Goal: Task Accomplishment & Management: Complete application form

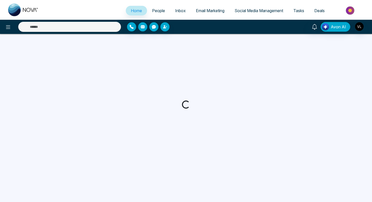
select select "*"
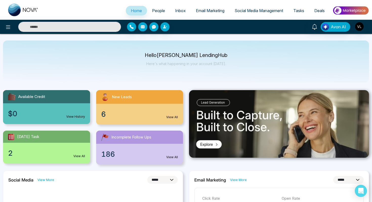
click at [158, 9] on span "People" at bounding box center [158, 10] width 13 height 5
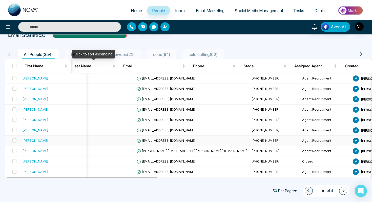
scroll to position [0, 3]
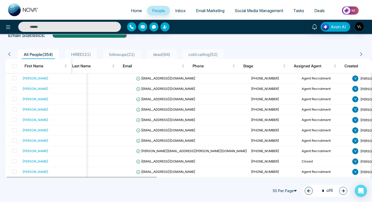
click at [44, 29] on input "text" at bounding box center [69, 27] width 103 height 10
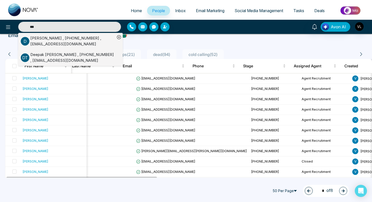
type input "***"
click at [36, 59] on div "[PERSON_NAME] , [PHONE_NUMBER] , [EMAIL_ADDRESS][DOMAIN_NAME]" at bounding box center [72, 57] width 85 height 11
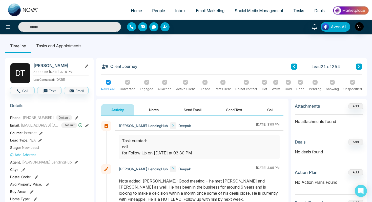
click at [158, 10] on span "People" at bounding box center [158, 10] width 13 height 5
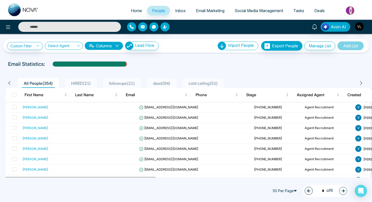
click at [44, 33] on div "Avon AI" at bounding box center [186, 27] width 372 height 14
click at [41, 22] on input "text" at bounding box center [69, 27] width 103 height 10
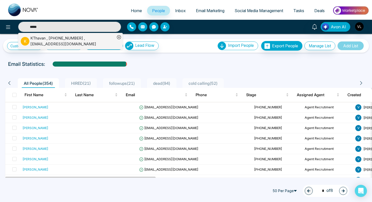
type input "*****"
click at [38, 41] on div "KThavan , [PHONE_NUMBER] , [EMAIL_ADDRESS][DOMAIN_NAME]" at bounding box center [72, 40] width 85 height 11
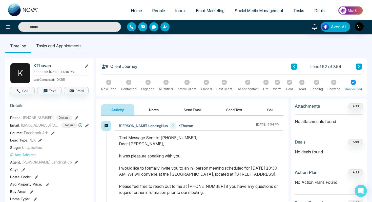
click at [157, 9] on span "People" at bounding box center [158, 10] width 13 height 5
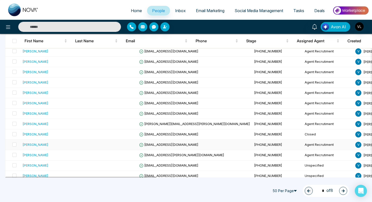
scroll to position [45, 0]
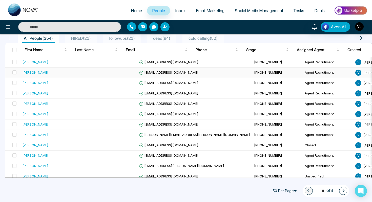
click at [38, 71] on div "[PERSON_NAME]" at bounding box center [35, 72] width 26 height 5
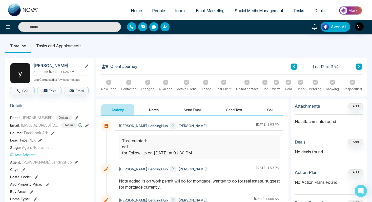
click at [154, 6] on link "People" at bounding box center [158, 11] width 23 height 10
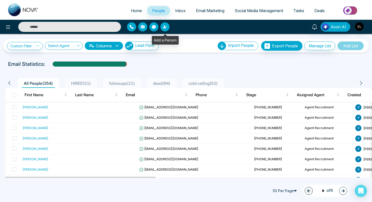
click at [168, 30] on button "button" at bounding box center [164, 26] width 9 height 9
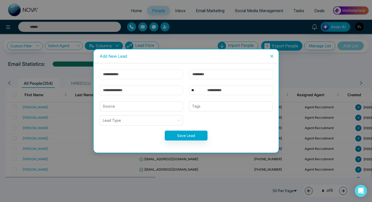
click at [150, 74] on input "text" at bounding box center [141, 74] width 83 height 10
type input "******"
type input "*******"
click at [116, 89] on input "email" at bounding box center [141, 90] width 83 height 10
type input "**********"
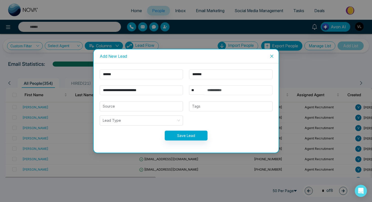
type input "**********"
drag, startPoint x: 232, startPoint y: 94, endPoint x: 202, endPoint y: 93, distance: 29.8
click at [202, 93] on div "**********" at bounding box center [230, 90] width 83 height 10
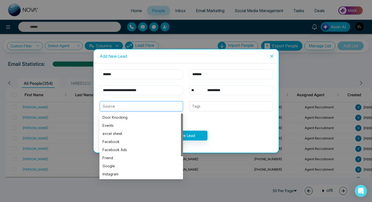
click at [118, 108] on input "search" at bounding box center [141, 106] width 77 height 10
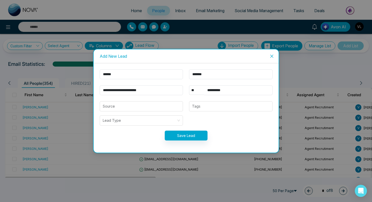
click at [208, 99] on form "**********" at bounding box center [186, 107] width 179 height 77
click at [202, 107] on div at bounding box center [230, 106] width 80 height 6
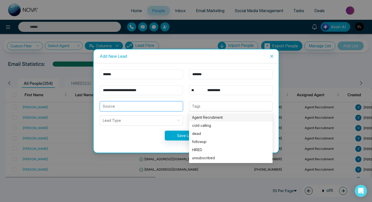
click at [146, 108] on input "search" at bounding box center [141, 106] width 77 height 10
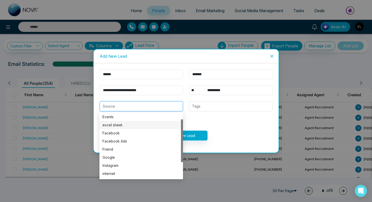
scroll to position [9, 0]
click at [112, 124] on div "excel sheet" at bounding box center [140, 125] width 77 height 6
type input "**********"
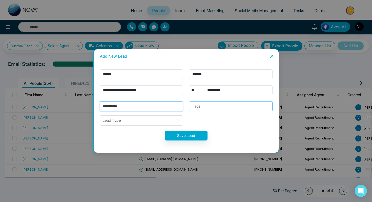
click at [203, 108] on div at bounding box center [230, 106] width 80 height 6
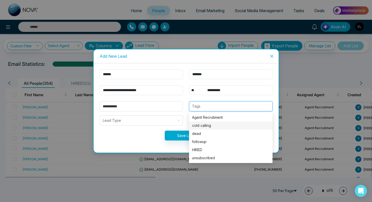
click at [203, 128] on div "cold calling" at bounding box center [230, 126] width 77 height 6
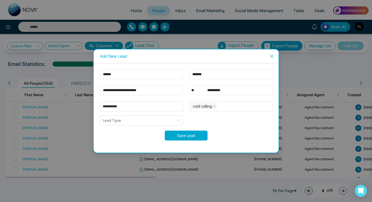
click at [177, 138] on button "Save Lead" at bounding box center [186, 135] width 43 height 10
click at [177, 138] on div "Processing..." at bounding box center [186, 135] width 179 height 10
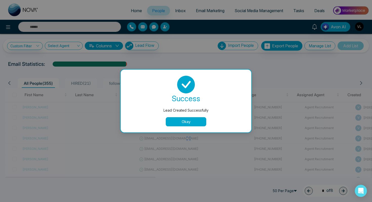
click at [179, 118] on button "Okay" at bounding box center [186, 121] width 40 height 9
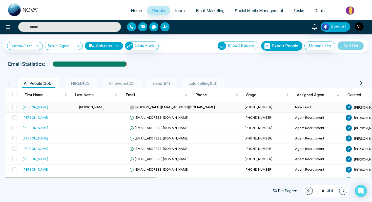
click at [43, 107] on div "[PERSON_NAME]" at bounding box center [48, 106] width 52 height 5
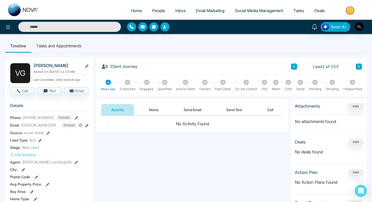
click at [24, 94] on button "Call" at bounding box center [22, 90] width 25 height 7
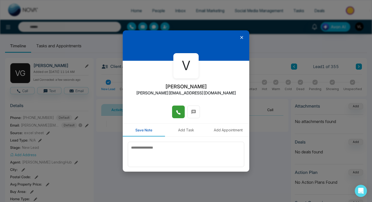
click at [177, 107] on button at bounding box center [178, 111] width 13 height 13
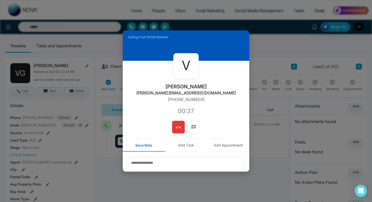
click at [179, 128] on icon at bounding box center [178, 127] width 5 height 5
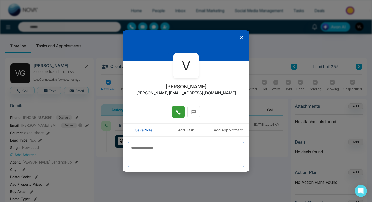
click at [156, 155] on textarea at bounding box center [186, 154] width 116 height 25
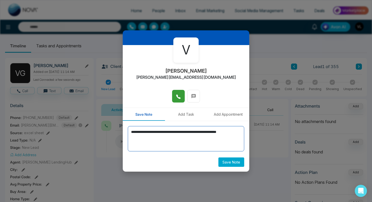
type textarea "**********"
click at [229, 165] on button "Save Note" at bounding box center [231, 161] width 26 height 9
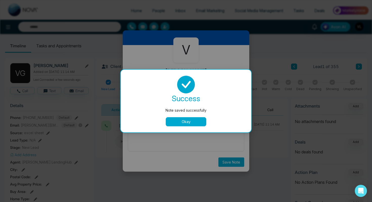
click at [185, 123] on button "Okay" at bounding box center [186, 121] width 40 height 9
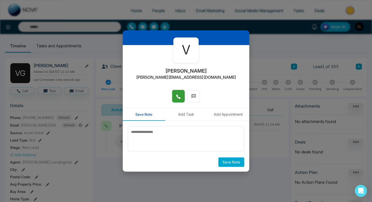
click at [184, 114] on button "Add Task" at bounding box center [186, 114] width 42 height 13
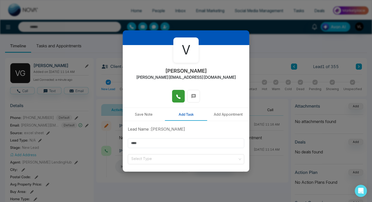
click at [140, 115] on button "Save Note" at bounding box center [144, 114] width 42 height 13
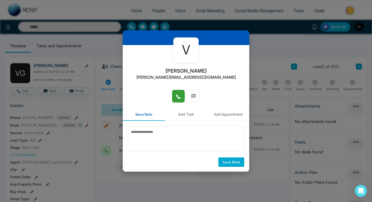
click at [191, 115] on button "Add Task" at bounding box center [186, 114] width 42 height 13
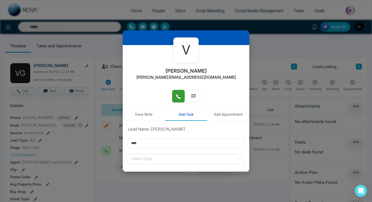
click at [152, 142] on input "text" at bounding box center [186, 143] width 116 height 10
type input "****"
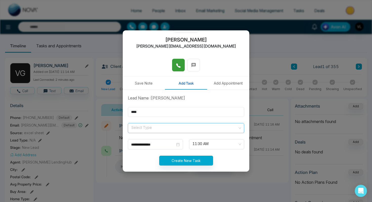
scroll to position [48, 0]
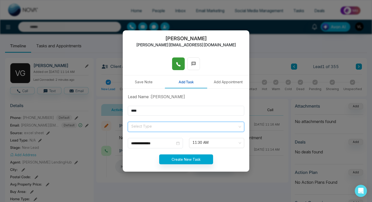
click at [146, 128] on input "search" at bounding box center [184, 126] width 107 height 8
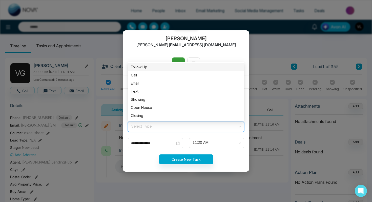
click at [141, 65] on div "Follow Up" at bounding box center [186, 67] width 110 height 6
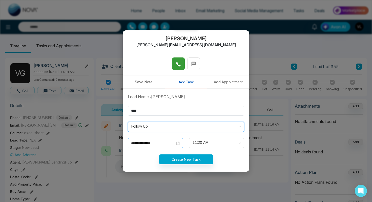
click at [180, 145] on div "**********" at bounding box center [155, 143] width 55 height 10
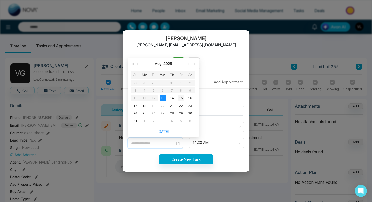
type input "**********"
click at [180, 99] on div "15" at bounding box center [181, 98] width 6 height 6
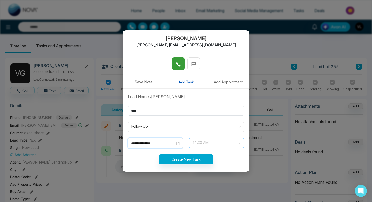
click at [195, 145] on span "11:30 AM" at bounding box center [216, 143] width 48 height 9
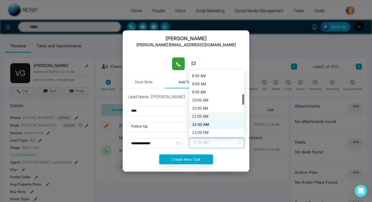
scroll to position [137, 0]
click at [201, 117] on div "11:00 AM" at bounding box center [216, 116] width 49 height 6
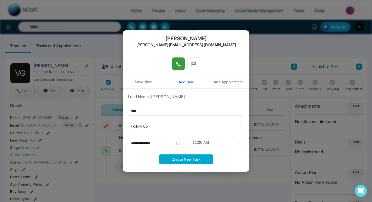
click at [189, 157] on button "Create New Task" at bounding box center [186, 159] width 54 height 10
type input "**********"
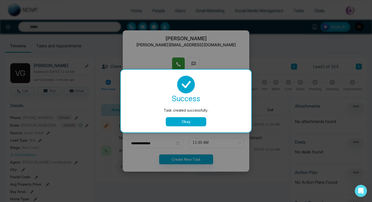
click at [190, 121] on button "Okay" at bounding box center [186, 121] width 40 height 9
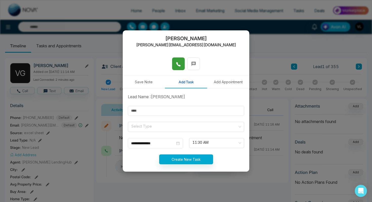
click at [270, 39] on div "**********" at bounding box center [186, 101] width 372 height 202
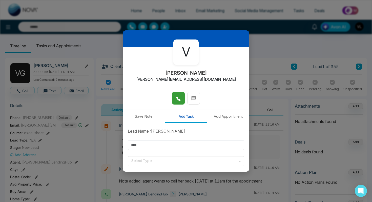
scroll to position [0, 0]
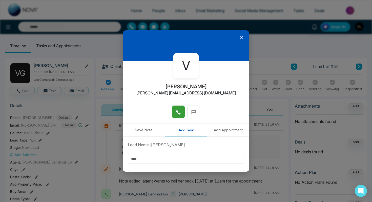
click at [240, 38] on icon at bounding box center [241, 37] width 5 height 5
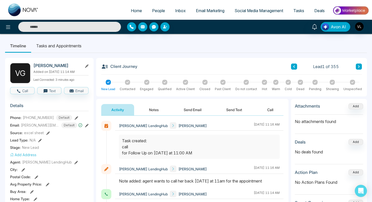
click at [152, 112] on button "Notes" at bounding box center [154, 109] width 30 height 11
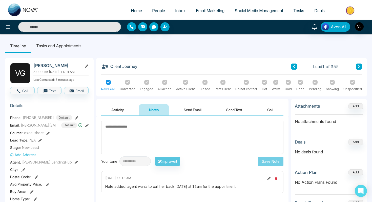
click at [130, 110] on button "Activity" at bounding box center [117, 109] width 33 height 11
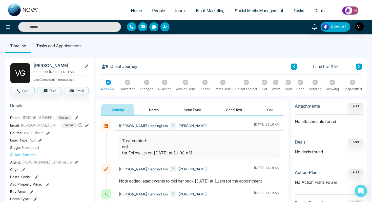
click at [157, 107] on button "Notes" at bounding box center [154, 109] width 30 height 11
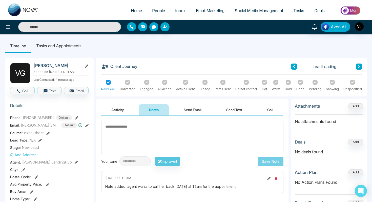
click at [200, 113] on button "Send Email" at bounding box center [192, 109] width 38 height 11
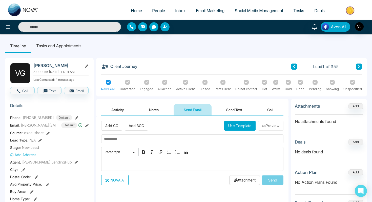
click at [152, 10] on span "People" at bounding box center [158, 10] width 13 height 5
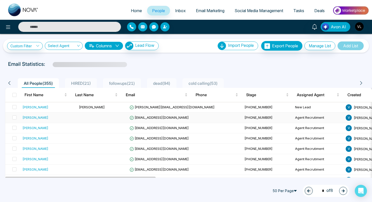
scroll to position [16, 0]
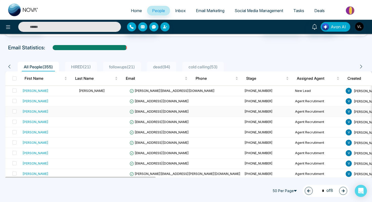
click at [44, 111] on div "[PERSON_NAME]" at bounding box center [48, 111] width 52 height 5
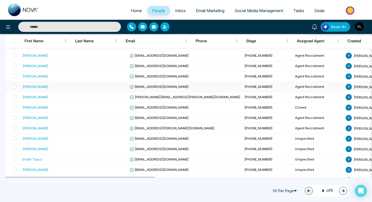
scroll to position [84, 0]
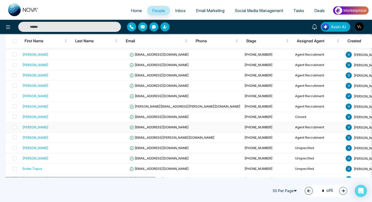
click at [38, 127] on div "[PERSON_NAME]" at bounding box center [35, 126] width 26 height 5
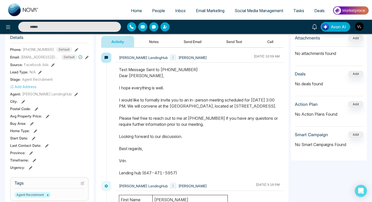
scroll to position [68, 0]
drag, startPoint x: 119, startPoint y: 76, endPoint x: 184, endPoint y: 180, distance: 123.0
click at [184, 176] on div "Text Message Sent to [PHONE_NUMBER] Dear [PERSON_NAME], I hope everything is we…" at bounding box center [199, 120] width 160 height 109
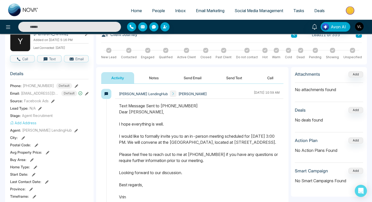
scroll to position [7, 0]
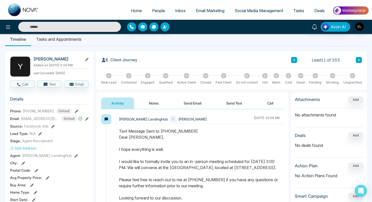
click at [155, 9] on span "People" at bounding box center [158, 10] width 13 height 5
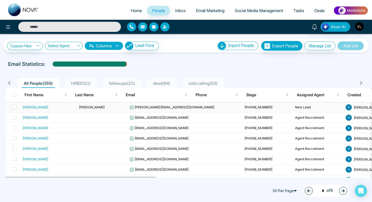
click at [38, 108] on div "[PERSON_NAME]" at bounding box center [48, 106] width 52 height 5
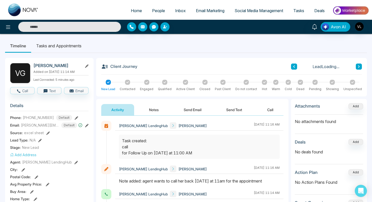
scroll to position [33, 0]
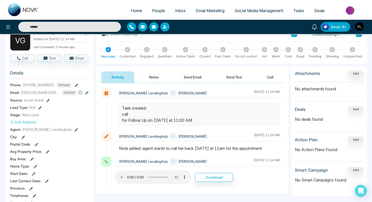
click at [197, 78] on button "Send Email" at bounding box center [192, 76] width 38 height 11
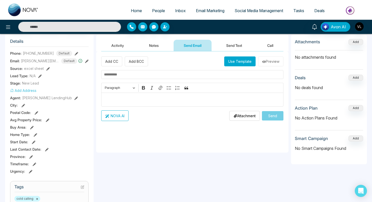
scroll to position [64, 0]
click at [134, 104] on div "Editor editing area: main" at bounding box center [192, 99] width 182 height 14
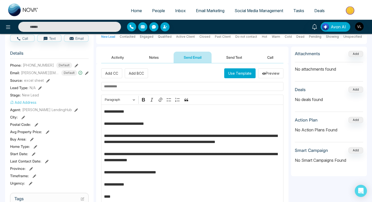
scroll to position [28, 0]
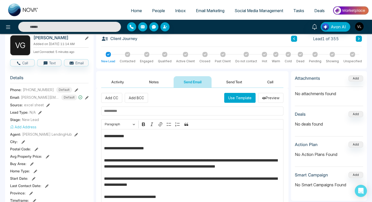
click at [124, 138] on p "**********" at bounding box center [192, 187] width 177 height 109
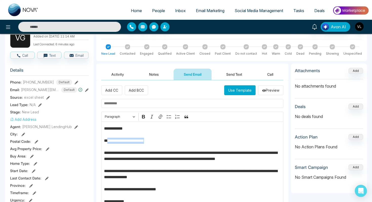
drag, startPoint x: 153, startPoint y: 140, endPoint x: 106, endPoint y: 141, distance: 46.3
click at [106, 141] on p "**********" at bounding box center [192, 179] width 177 height 109
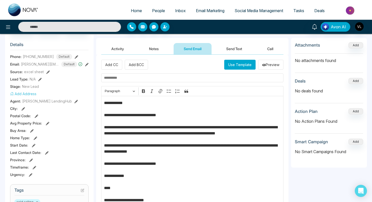
scroll to position [70, 0]
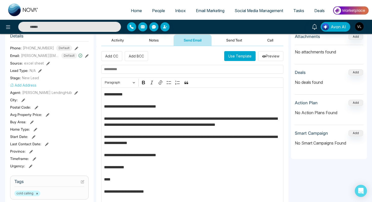
click at [261, 121] on p "**********" at bounding box center [192, 145] width 177 height 109
click at [272, 119] on p "**********" at bounding box center [192, 145] width 177 height 109
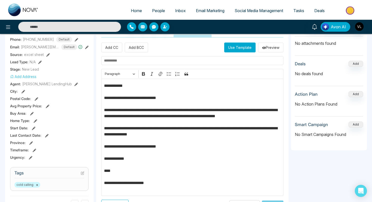
scroll to position [78, 0]
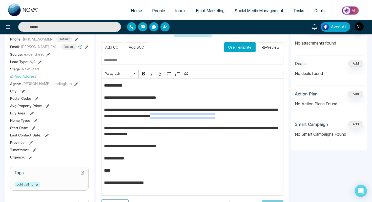
drag, startPoint x: 202, startPoint y: 116, endPoint x: 210, endPoint y: 125, distance: 12.0
click at [210, 125] on p "**********" at bounding box center [192, 136] width 177 height 109
click at [205, 123] on p "**********" at bounding box center [192, 136] width 177 height 109
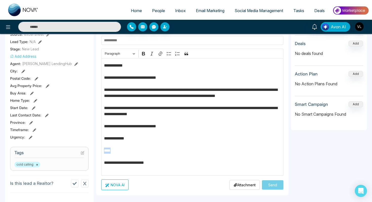
drag, startPoint x: 117, startPoint y: 156, endPoint x: 103, endPoint y: 156, distance: 14.4
click at [103, 156] on div "**********" at bounding box center [192, 116] width 182 height 117
click at [122, 156] on p "**********" at bounding box center [192, 116] width 177 height 109
drag, startPoint x: 120, startPoint y: 157, endPoint x: 106, endPoint y: 156, distance: 13.7
click at [106, 156] on p "**********" at bounding box center [192, 116] width 177 height 109
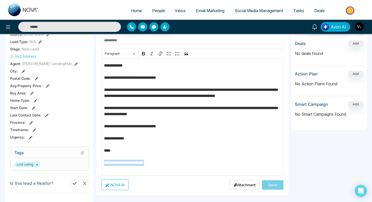
drag, startPoint x: 177, startPoint y: 170, endPoint x: 102, endPoint y: 167, distance: 74.9
click at [102, 167] on div "**********" at bounding box center [192, 116] width 182 height 117
click at [157, 171] on p "**********" at bounding box center [192, 116] width 177 height 109
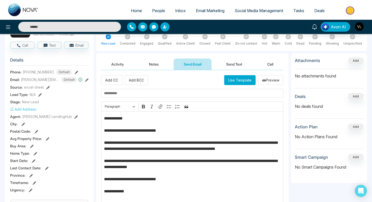
scroll to position [39, 0]
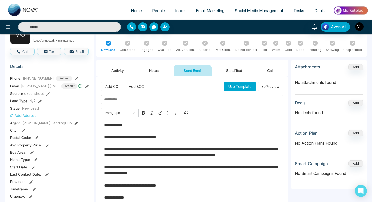
click at [130, 98] on input "text" at bounding box center [192, 99] width 182 height 9
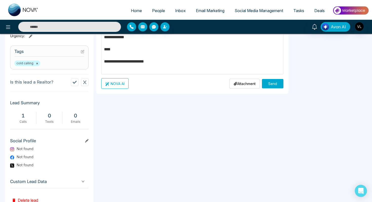
scroll to position [200, 0]
type input "**********"
click at [266, 86] on button "Send" at bounding box center [272, 83] width 21 height 9
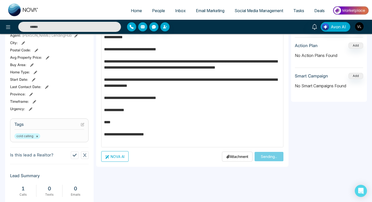
scroll to position [36, 0]
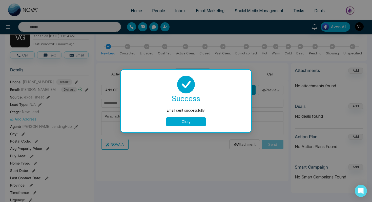
click at [190, 122] on button "Okay" at bounding box center [186, 121] width 40 height 9
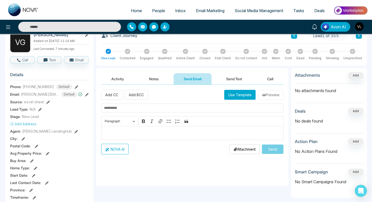
scroll to position [32, 0]
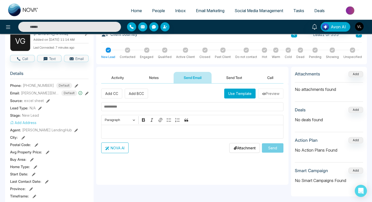
click at [127, 75] on button "Activity" at bounding box center [117, 77] width 33 height 11
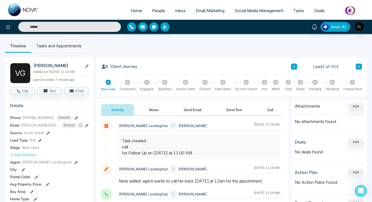
click at [155, 105] on button "Notes" at bounding box center [154, 109] width 30 height 11
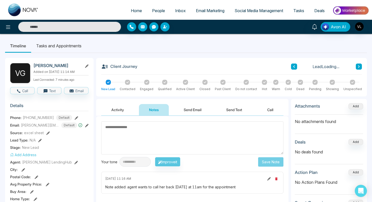
click at [192, 114] on button "Send Email" at bounding box center [192, 109] width 38 height 11
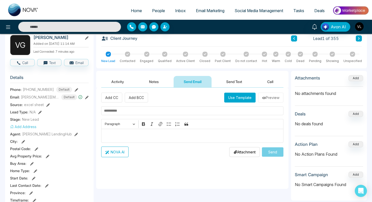
scroll to position [21, 0]
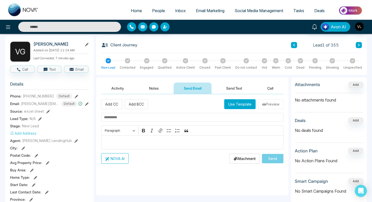
click at [222, 84] on button "Send Text" at bounding box center [234, 87] width 36 height 11
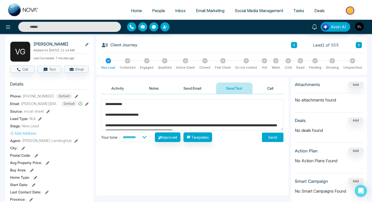
click at [124, 103] on textarea "**********" at bounding box center [192, 114] width 182 height 31
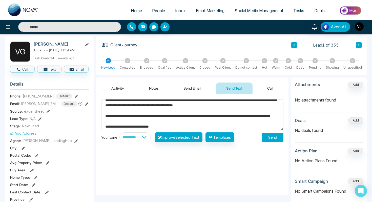
scroll to position [64, 0]
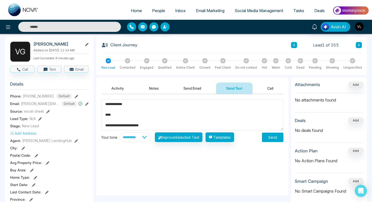
type textarea "**********"
click at [270, 135] on button "Send" at bounding box center [272, 136] width 21 height 9
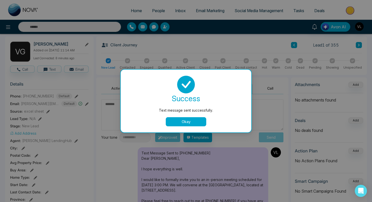
scroll to position [0, 0]
click at [181, 125] on button "Okay" at bounding box center [186, 121] width 40 height 9
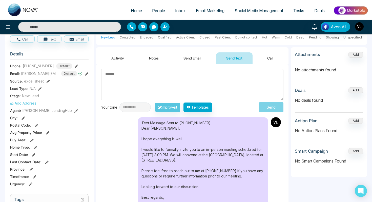
scroll to position [52, 0]
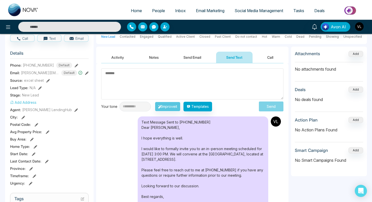
click at [123, 54] on button "Activity" at bounding box center [117, 57] width 33 height 11
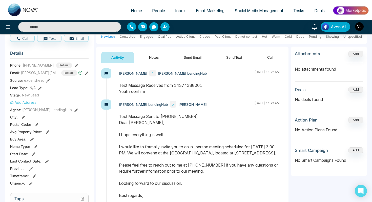
drag, startPoint x: 152, startPoint y: 91, endPoint x: 111, endPoint y: 92, distance: 40.9
click at [111, 92] on div "[PERSON_NAME] [PERSON_NAME] LendingHub [DATE] 11:22 AM" at bounding box center [192, 83] width 182 height 31
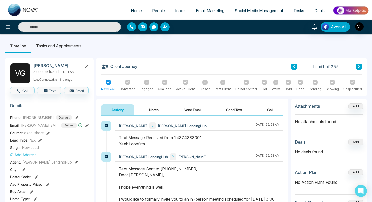
click at [300, 12] on span "Tasks" at bounding box center [298, 10] width 11 height 5
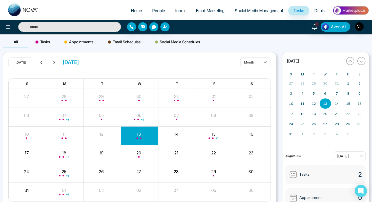
click at [157, 10] on span "People" at bounding box center [158, 10] width 13 height 5
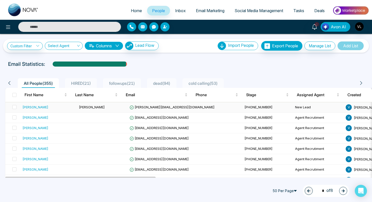
click at [44, 111] on td "[PERSON_NAME]" at bounding box center [48, 107] width 56 height 10
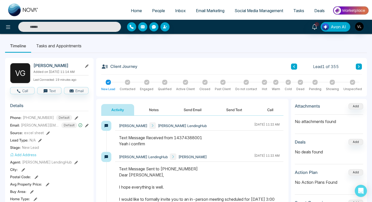
click at [131, 10] on span "Home" at bounding box center [136, 10] width 11 height 5
select select "*"
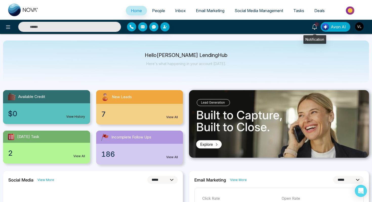
click at [314, 29] on icon at bounding box center [314, 27] width 6 height 6
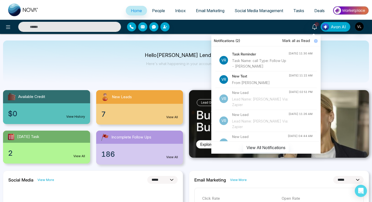
click at [157, 11] on span "People" at bounding box center [158, 10] width 13 height 5
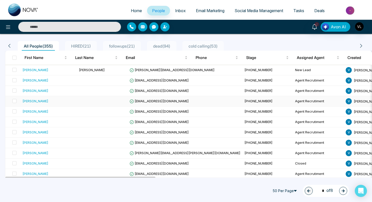
scroll to position [38, 0]
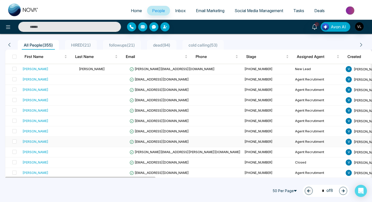
click at [86, 140] on td at bounding box center [102, 141] width 51 height 10
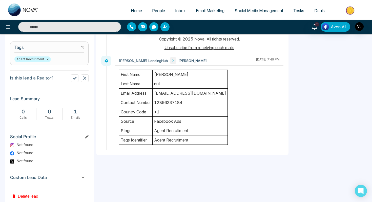
scroll to position [207, 0]
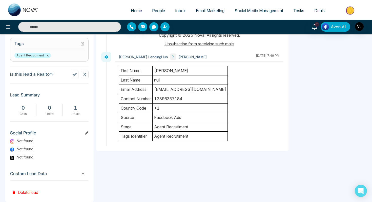
drag, startPoint x: 155, startPoint y: 69, endPoint x: 186, endPoint y: 71, distance: 30.6
click at [186, 71] on td "[PERSON_NAME]" at bounding box center [189, 70] width 75 height 9
drag, startPoint x: 192, startPoint y: 127, endPoint x: 139, endPoint y: 124, distance: 52.9
click at [140, 124] on tr "stage Agent Recrutiment" at bounding box center [173, 126] width 108 height 9
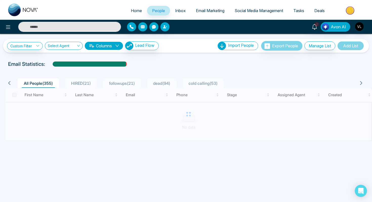
click at [178, 11] on span "Inbox" at bounding box center [180, 10] width 11 height 5
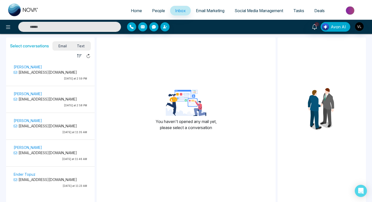
click at [206, 10] on span "Email Marketing" at bounding box center [210, 10] width 29 height 5
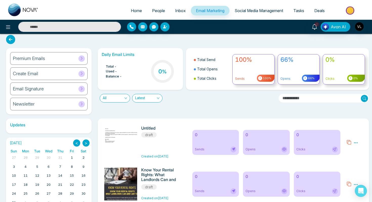
scroll to position [15, 0]
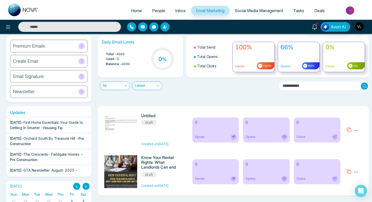
click at [301, 11] on span "Tasks" at bounding box center [298, 10] width 11 height 5
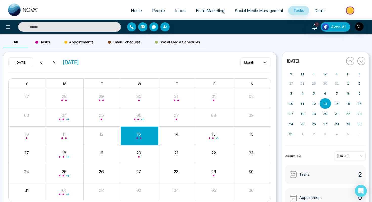
click at [321, 12] on span "Deals" at bounding box center [319, 10] width 10 height 5
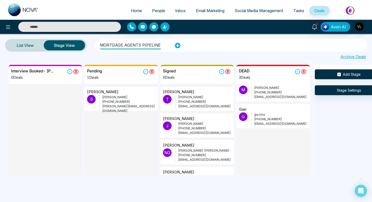
scroll to position [27, 0]
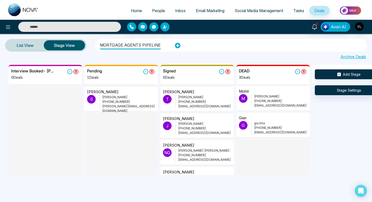
click at [131, 12] on span "Home" at bounding box center [136, 10] width 11 height 5
select select "*"
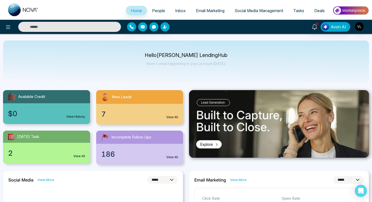
click at [155, 14] on link "People" at bounding box center [158, 11] width 23 height 10
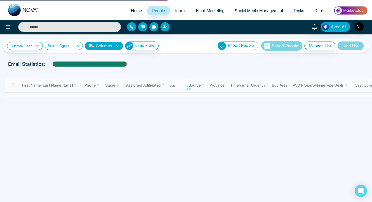
click at [155, 14] on link "People" at bounding box center [158, 11] width 23 height 10
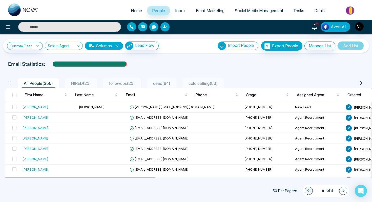
click at [77, 82] on span "HIRED ( 21 )" at bounding box center [81, 83] width 24 height 5
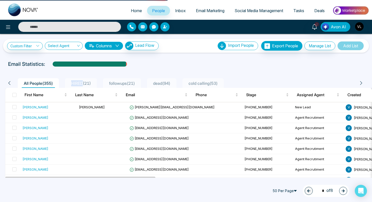
click at [77, 82] on span "HIRED ( 21 )" at bounding box center [81, 83] width 24 height 5
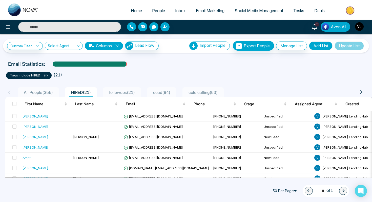
click at [128, 95] on li "followups ( 21 )" at bounding box center [122, 92] width 38 height 10
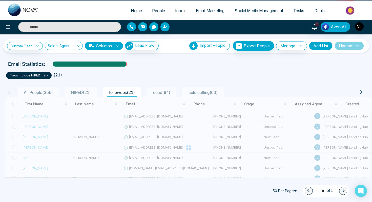
click at [126, 95] on div "followups ( 21 )" at bounding box center [122, 93] width 30 height 8
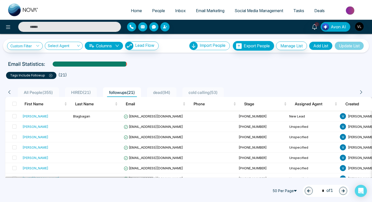
click at [165, 88] on li "dead ( 94 )" at bounding box center [161, 92] width 29 height 10
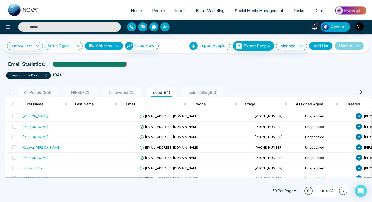
click at [201, 91] on span "cold calling ( 53 )" at bounding box center [202, 92] width 33 height 5
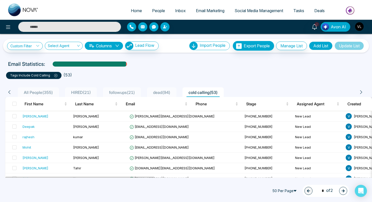
click at [43, 24] on input "text" at bounding box center [69, 27] width 103 height 10
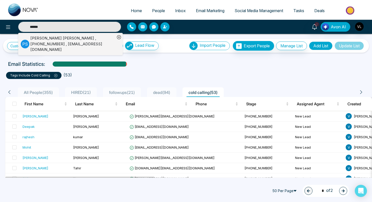
type input "******"
click at [35, 41] on div "[PERSON_NAME] , [PHONE_NUMBER] , [EMAIL_ADDRESS][DOMAIN_NAME]" at bounding box center [72, 43] width 85 height 17
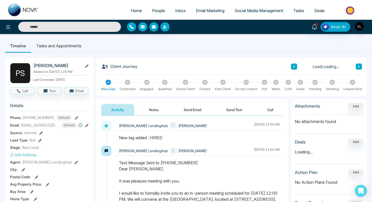
click at [35, 29] on input "text" at bounding box center [69, 27] width 103 height 10
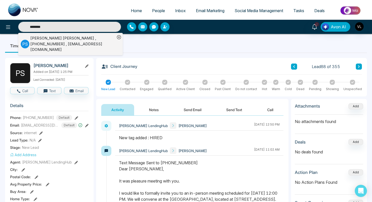
type input "********"
click at [43, 39] on div "[PERSON_NAME] , [PHONE_NUMBER] , [EMAIL_ADDRESS][DOMAIN_NAME]" at bounding box center [72, 43] width 85 height 17
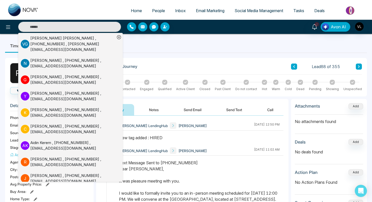
click at [153, 42] on ul "Timeline Tasks and Appointments" at bounding box center [185, 46] width 361 height 14
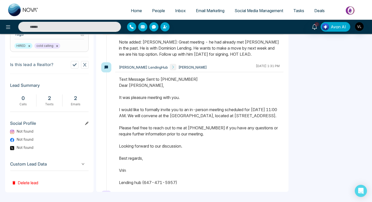
scroll to position [190, 0]
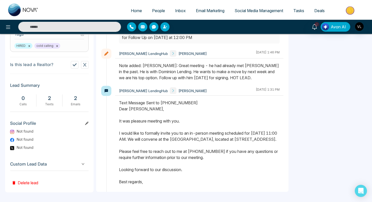
drag, startPoint x: 120, startPoint y: 71, endPoint x: 240, endPoint y: 83, distance: 120.4
click at [240, 81] on div "Note added: [PERSON_NAME]: Great meeting - he had already met [PERSON_NAME] in …" at bounding box center [199, 71] width 160 height 18
drag, startPoint x: 242, startPoint y: 84, endPoint x: 119, endPoint y: 73, distance: 123.8
click at [119, 73] on div "Note added: [PERSON_NAME]: Great meeting - he had already met [PERSON_NAME] in …" at bounding box center [199, 71] width 160 height 18
click at [177, 70] on div "Note added: [PERSON_NAME]: Great meeting - he had already met [PERSON_NAME] in …" at bounding box center [199, 71] width 160 height 18
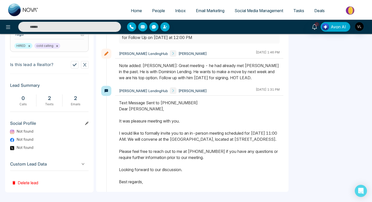
drag, startPoint x: 171, startPoint y: 70, endPoint x: 249, endPoint y: 82, distance: 78.3
click at [249, 81] on div "Note added: [PERSON_NAME]: Great meeting - he had already met [PERSON_NAME] in …" at bounding box center [199, 71] width 160 height 18
click at [213, 81] on div "Note added: [PERSON_NAME]: Great meeting - he had already met [PERSON_NAME] in …" at bounding box center [199, 71] width 160 height 18
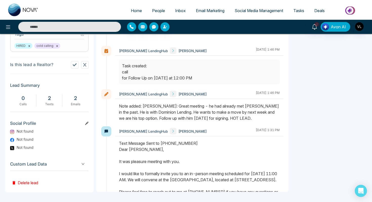
scroll to position [140, 0]
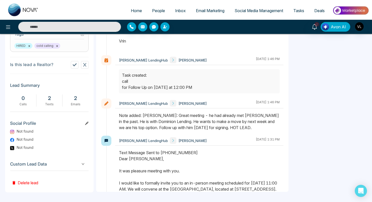
drag, startPoint x: 208, startPoint y: 94, endPoint x: 124, endPoint y: 82, distance: 84.3
click at [124, 82] on div "Task created: call for Follow Up on [DATE] at 12:00 PM" at bounding box center [199, 81] width 154 height 18
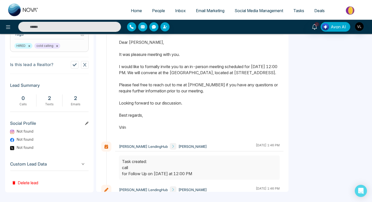
scroll to position [51, 0]
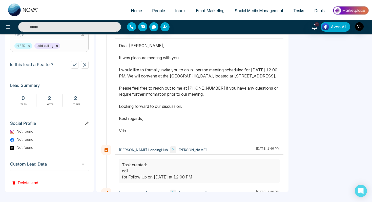
drag, startPoint x: 255, startPoint y: 75, endPoint x: 277, endPoint y: 75, distance: 21.5
click at [277, 75] on p "Dear [PERSON_NAME], It was pleasure meeting with you. I would like to formally …" at bounding box center [199, 93] width 160 height 103
click at [264, 77] on p "Dear [PERSON_NAME], It was pleasure meeting with you. I would like to formally …" at bounding box center [199, 93] width 160 height 103
drag, startPoint x: 144, startPoint y: 82, endPoint x: 125, endPoint y: 82, distance: 19.2
click at [125, 82] on p "Dear [PERSON_NAME], It was pleasure meeting with you. I would like to formally …" at bounding box center [199, 93] width 160 height 103
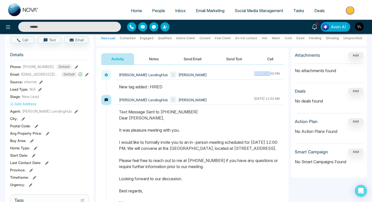
drag, startPoint x: 259, startPoint y: 72, endPoint x: 234, endPoint y: 71, distance: 25.6
click at [233, 72] on div "[PERSON_NAME] LendingHub [PERSON_NAME] [DATE] 12:50 PM" at bounding box center [199, 75] width 168 height 10
drag, startPoint x: 171, startPoint y: 85, endPoint x: 125, endPoint y: 87, distance: 46.0
click at [125, 87] on div "New tag added : HIRED" at bounding box center [199, 87] width 160 height 6
click at [152, 11] on span "People" at bounding box center [158, 10] width 13 height 5
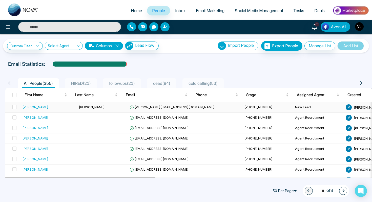
click at [59, 105] on div "[PERSON_NAME]" at bounding box center [48, 106] width 52 height 5
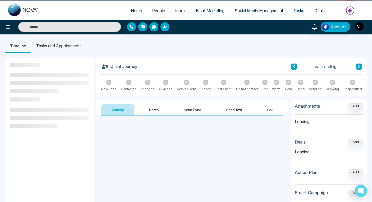
click at [59, 105] on div at bounding box center [49, 114] width 78 height 34
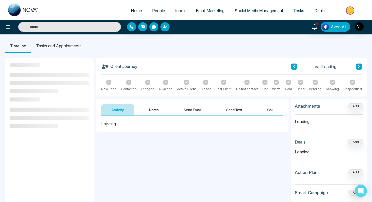
click at [197, 111] on button "Send Email" at bounding box center [192, 109] width 38 height 11
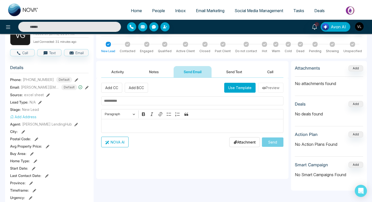
scroll to position [38, 0]
click at [119, 128] on div "Editor editing area: main" at bounding box center [192, 125] width 182 height 14
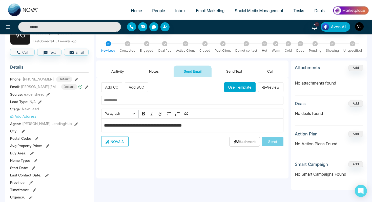
click at [117, 139] on button "NOVA AI" at bounding box center [114, 141] width 27 height 11
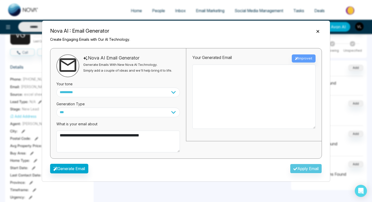
click at [318, 33] on icon "Close" at bounding box center [317, 31] width 5 height 5
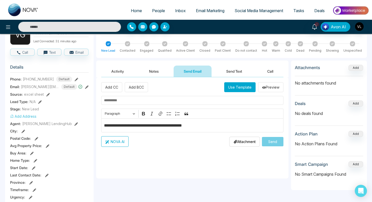
drag, startPoint x: 142, startPoint y: 153, endPoint x: 124, endPoint y: 145, distance: 19.4
click at [125, 145] on div "**********" at bounding box center [192, 127] width 192 height 101
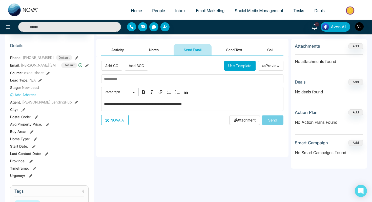
scroll to position [65, 0]
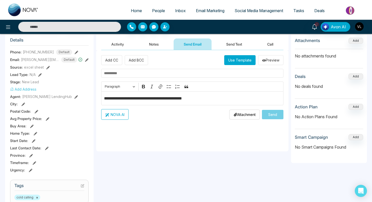
click at [121, 113] on button "NOVA AI" at bounding box center [114, 114] width 27 height 11
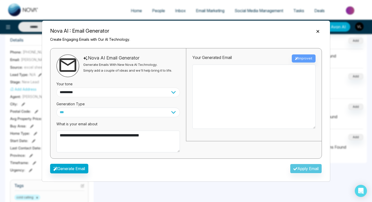
click at [91, 91] on select "**********" at bounding box center [117, 92] width 123 height 10
select select "**********"
click at [69, 110] on select "*** ***** ******* ******* ********" at bounding box center [117, 112] width 123 height 10
click at [74, 168] on button "Generate Email" at bounding box center [69, 169] width 38 height 10
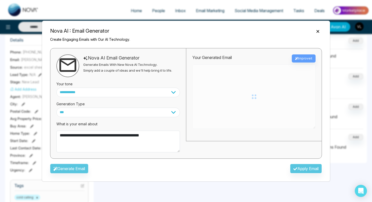
type textarea "**********"
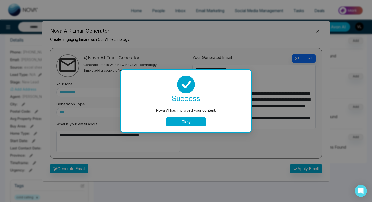
click at [194, 120] on button "Okay" at bounding box center [186, 121] width 40 height 9
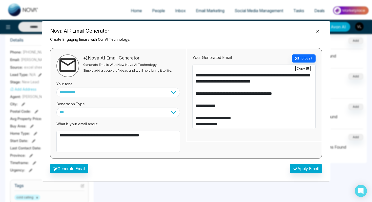
scroll to position [49, 0]
click at [304, 167] on button "Apply Email" at bounding box center [306, 169] width 32 height 10
type textarea "**********"
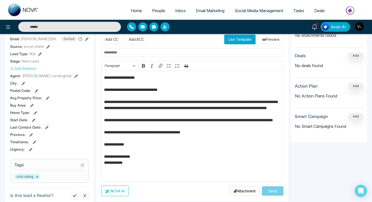
scroll to position [87, 0]
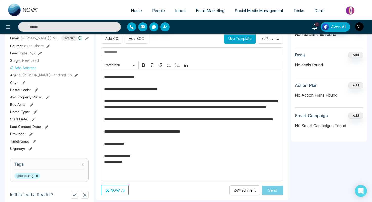
click at [219, 101] on p "**********" at bounding box center [192, 125] width 177 height 103
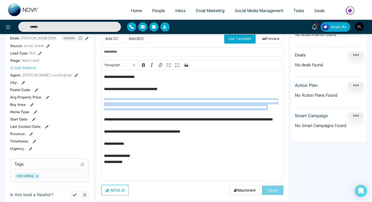
click at [219, 101] on p "**********" at bounding box center [192, 125] width 177 height 103
click at [216, 99] on p "**********" at bounding box center [192, 125] width 177 height 103
click at [203, 104] on p "**********" at bounding box center [192, 125] width 177 height 103
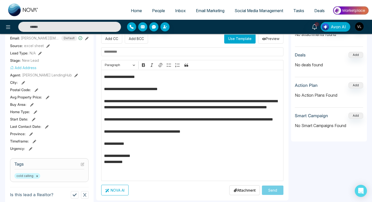
click at [228, 100] on p "**********" at bounding box center [192, 125] width 177 height 103
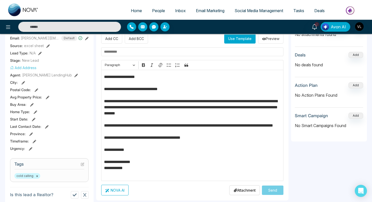
click at [130, 108] on p "**********" at bounding box center [192, 125] width 177 height 103
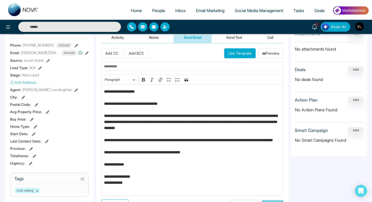
scroll to position [45, 0]
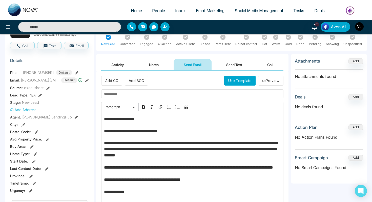
click at [232, 67] on button "Send Text" at bounding box center [234, 64] width 36 height 11
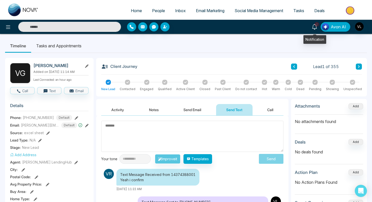
click at [314, 25] on icon at bounding box center [314, 27] width 6 height 6
click at [156, 15] on link "People" at bounding box center [158, 11] width 23 height 10
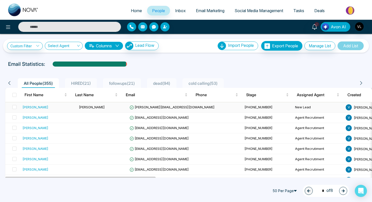
click at [50, 110] on td "[PERSON_NAME]" at bounding box center [48, 107] width 56 height 10
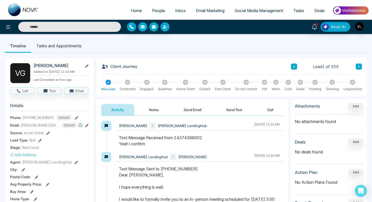
click at [154, 11] on span "People" at bounding box center [158, 10] width 13 height 5
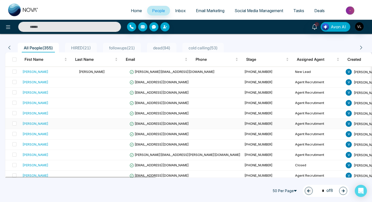
scroll to position [39, 0]
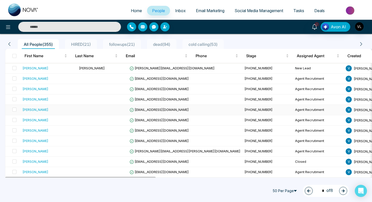
click at [50, 108] on div "[PERSON_NAME]" at bounding box center [48, 109] width 52 height 5
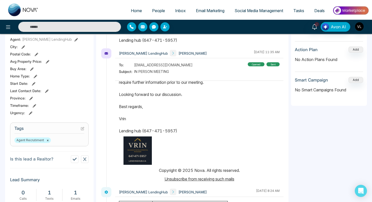
scroll to position [124, 0]
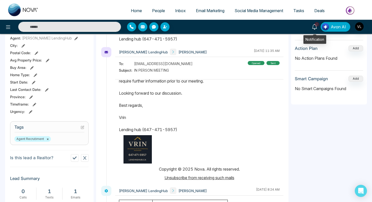
click at [313, 28] on icon at bounding box center [314, 27] width 6 height 6
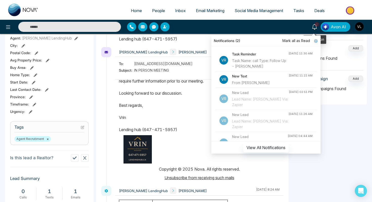
click at [313, 29] on icon at bounding box center [314, 27] width 6 height 6
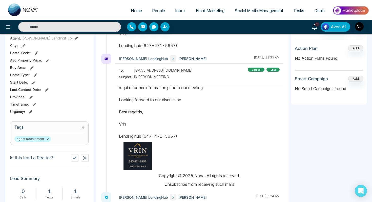
scroll to position [72, 0]
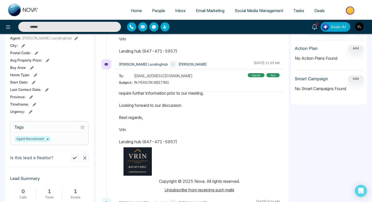
drag, startPoint x: 176, startPoint y: 142, endPoint x: 145, endPoint y: 142, distance: 31.1
click at [145, 142] on p "Dear [PERSON_NAME], It was pleasure meeting with you. I would like to formally …" at bounding box center [199, 89] width 160 height 109
click at [357, 28] on img "button" at bounding box center [359, 26] width 9 height 9
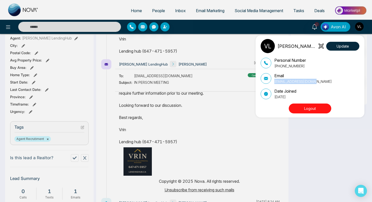
drag, startPoint x: 312, startPoint y: 83, endPoint x: 275, endPoint y: 83, distance: 37.7
click at [274, 83] on div "Email [EMAIL_ADDRESS][DOMAIN_NAME]" at bounding box center [309, 78] width 99 height 11
copy p "[EMAIL_ADDRESS][DOMAIN_NAME]"
click at [315, 28] on div "[PERSON_NAME] LendingHub Update Personal Number [PHONE_NUMBER] Email [EMAIL_ADD…" at bounding box center [186, 101] width 372 height 202
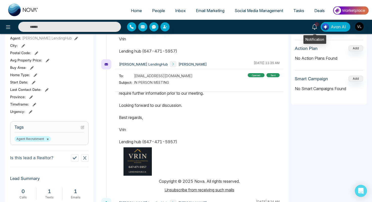
click at [315, 28] on icon at bounding box center [314, 27] width 6 height 6
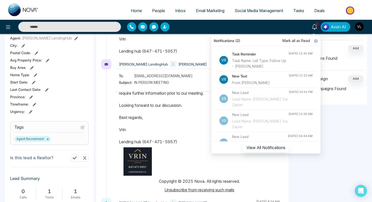
click at [298, 40] on span "Mark all as Read" at bounding box center [296, 41] width 28 height 6
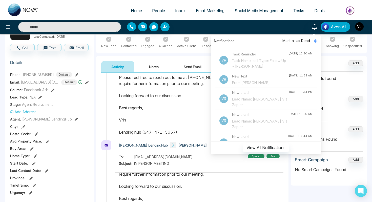
scroll to position [0, 0]
